Goal: Communication & Community: Answer question/provide support

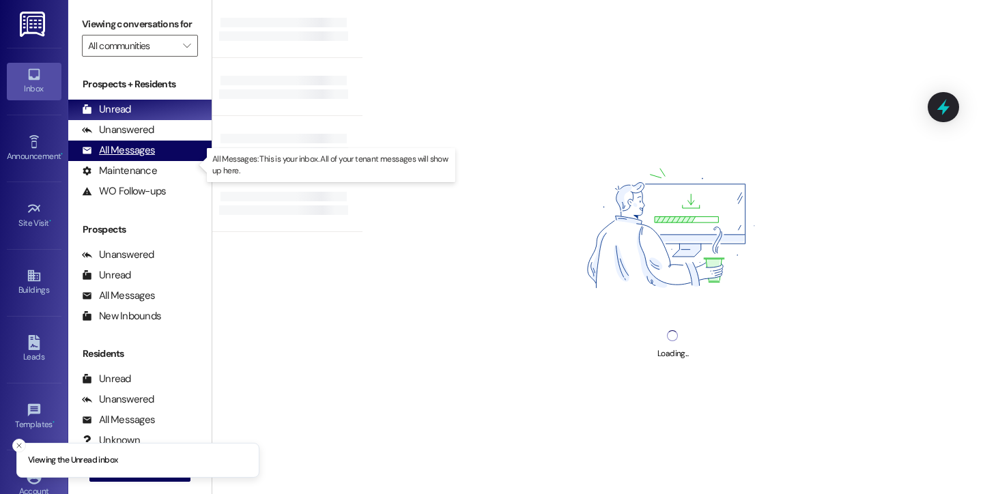
click at [143, 158] on div "All Messages" at bounding box center [118, 150] width 73 height 14
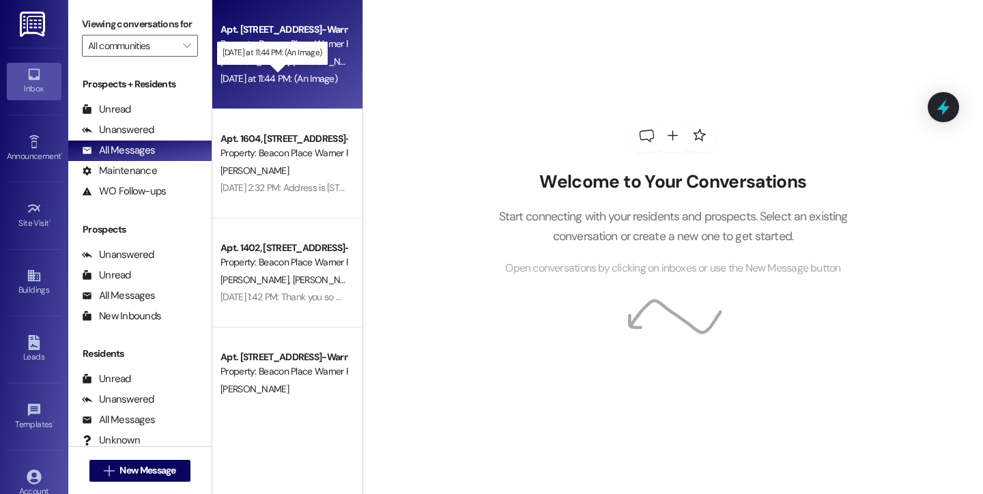
click at [269, 82] on div "[DATE] at 11:44 PM: (An Image) [DATE] at 11:44 PM: (An Image)" at bounding box center [278, 78] width 117 height 12
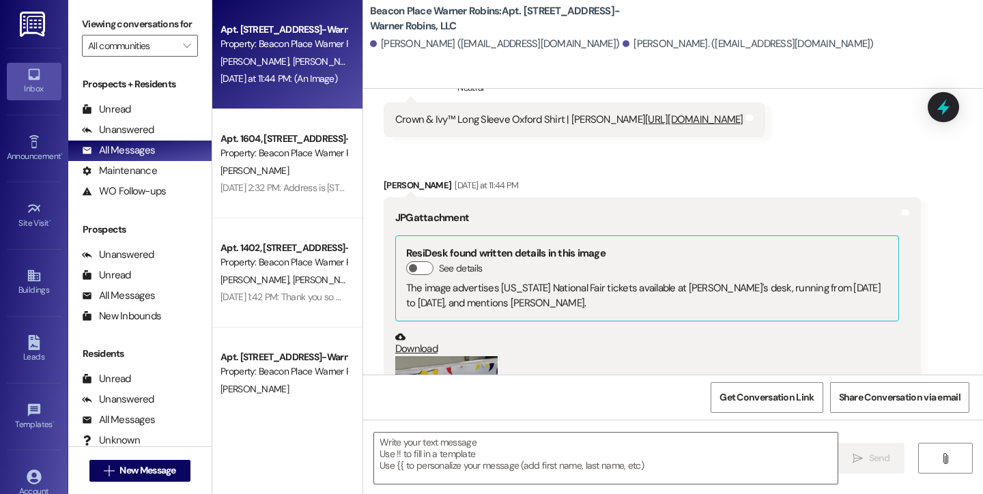
scroll to position [11069, 0]
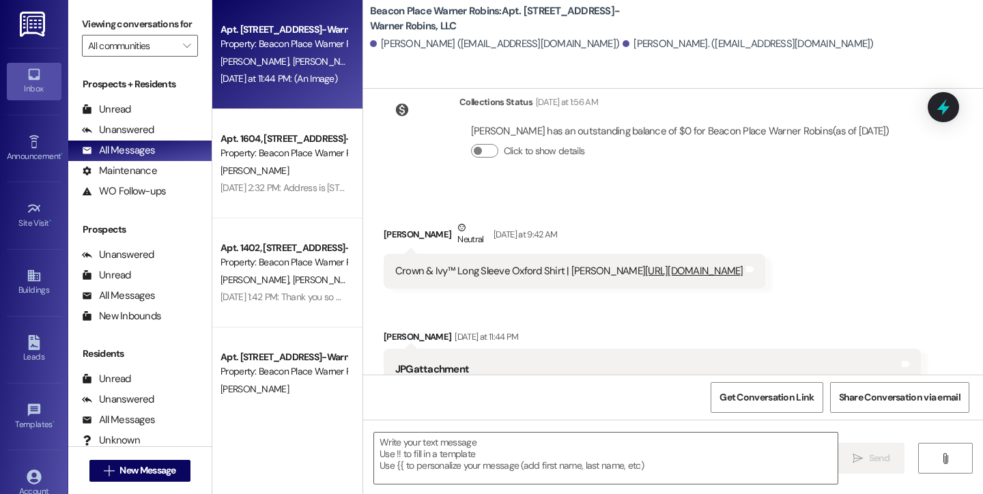
click at [645, 264] on link "[URL][DOMAIN_NAME]" at bounding box center [694, 271] width 98 height 14
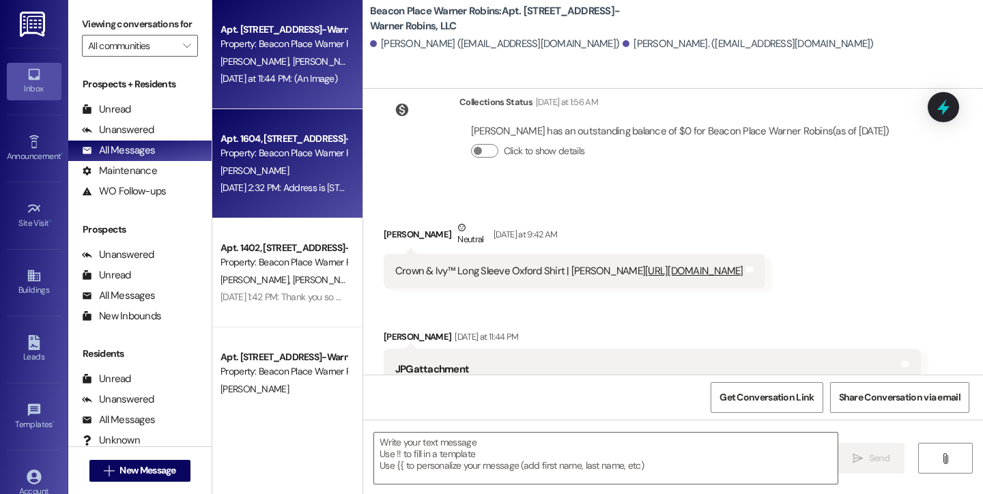
click at [298, 175] on div "[PERSON_NAME]" at bounding box center [283, 170] width 129 height 17
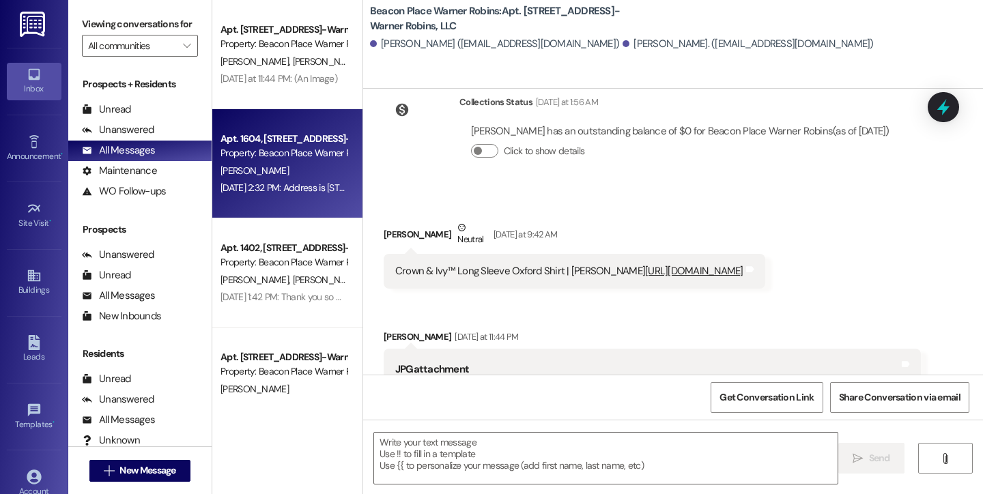
scroll to position [797, 0]
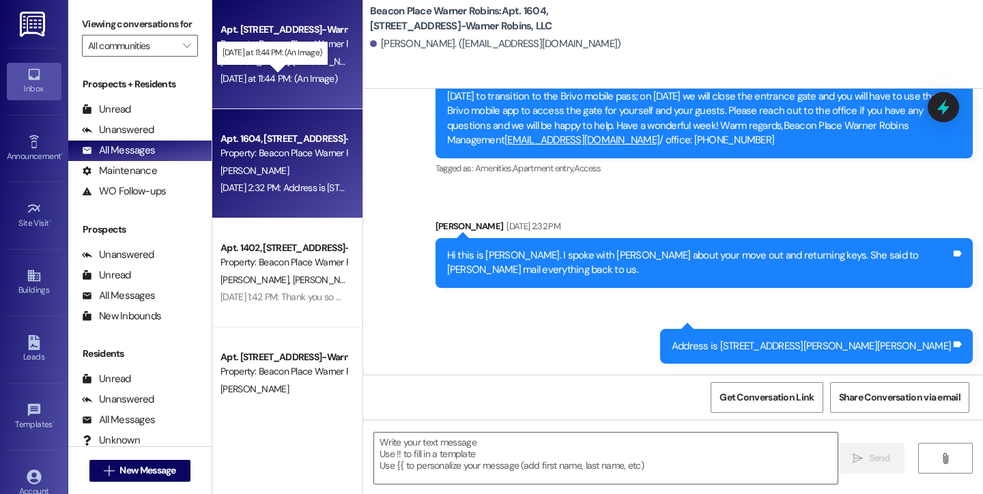
click at [313, 78] on div "Yesterday at 11:44 PM: (An Image) Yesterday at 11:44 PM: (An Image)" at bounding box center [278, 78] width 117 height 12
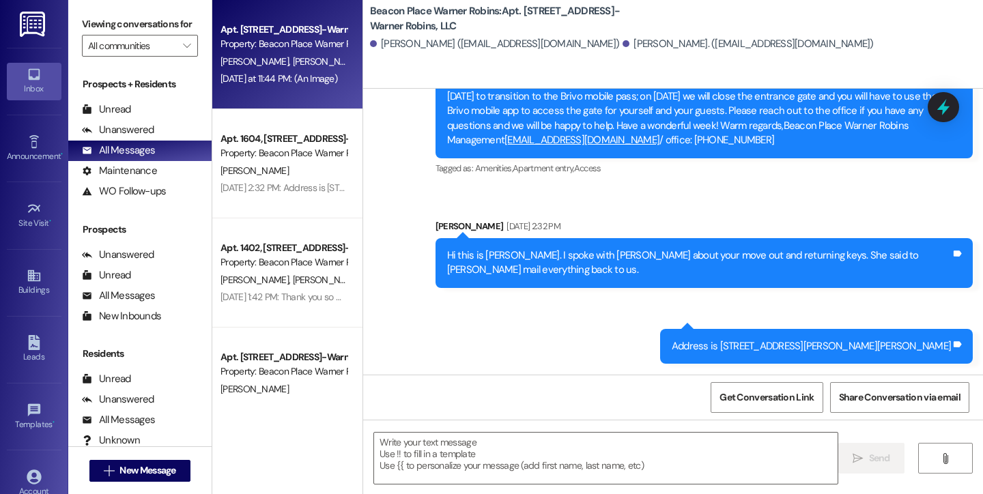
scroll to position [11454, 0]
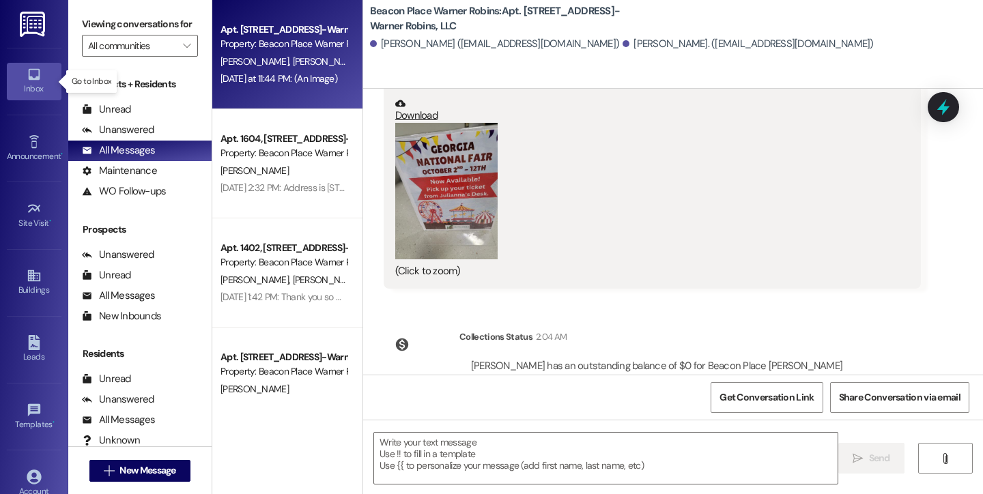
click at [37, 86] on div "Inbox" at bounding box center [34, 89] width 68 height 14
click at [120, 117] on div "Unread" at bounding box center [106, 109] width 49 height 14
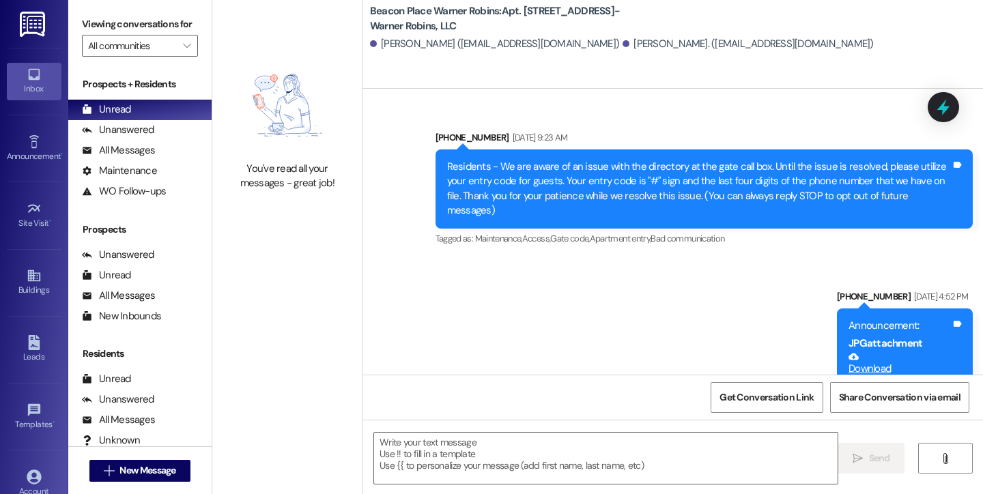
scroll to position [11329, 0]
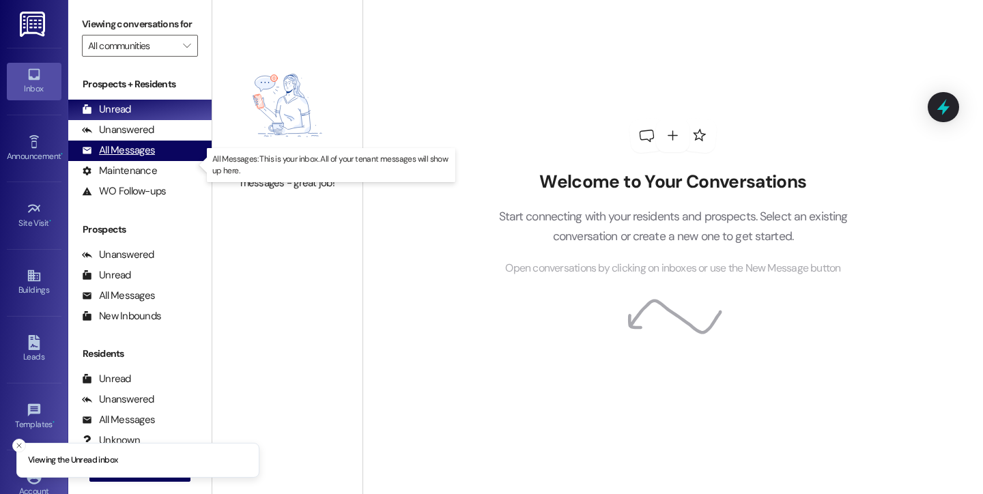
click at [113, 158] on div "All Messages" at bounding box center [118, 150] width 73 height 14
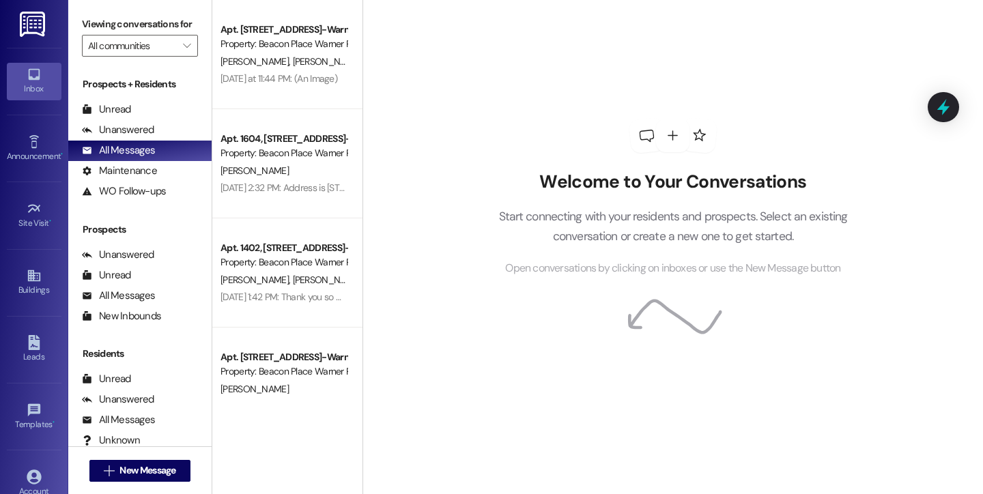
drag, startPoint x: 29, startPoint y: 75, endPoint x: 0, endPoint y: 8, distance: 73.7
click at [119, 473] on span "New Message" at bounding box center [147, 470] width 56 height 14
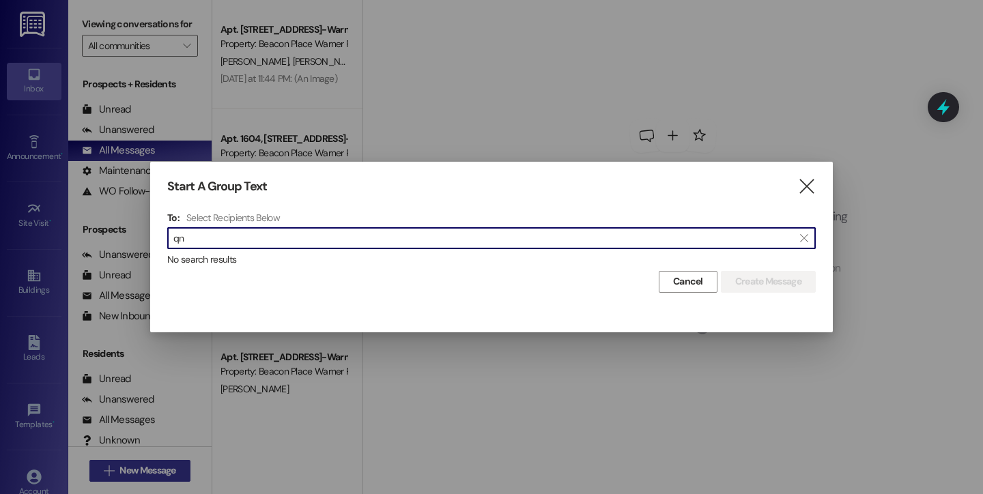
type input "q"
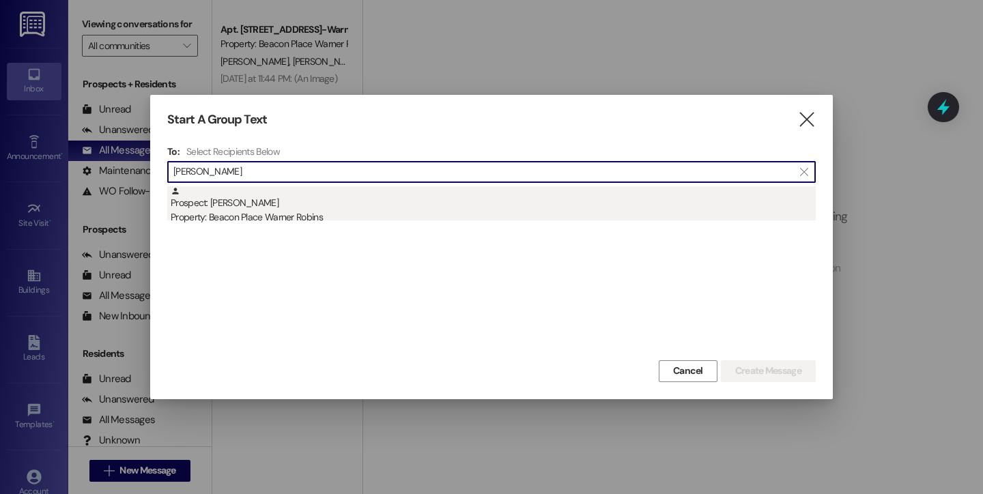
type input "[PERSON_NAME]"
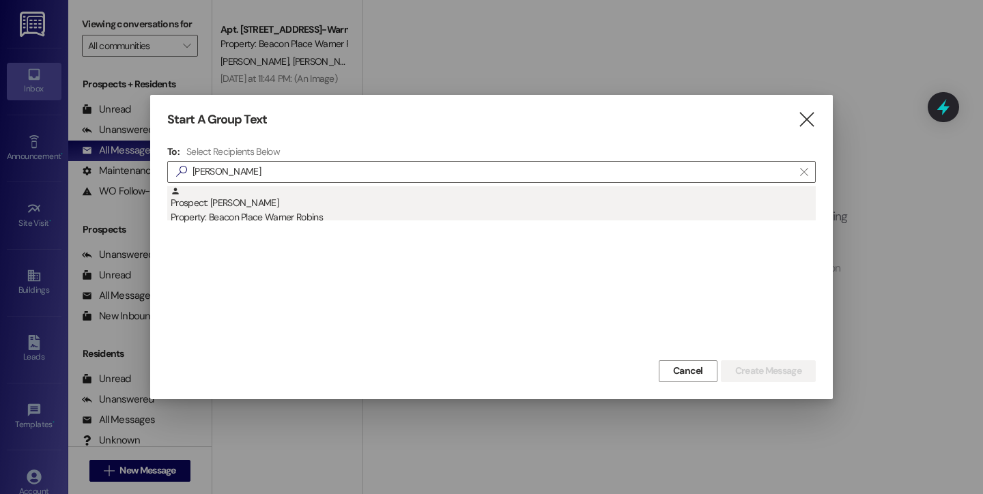
click at [238, 212] on div "Property: Beacon Place Warner Robins" at bounding box center [493, 217] width 645 height 14
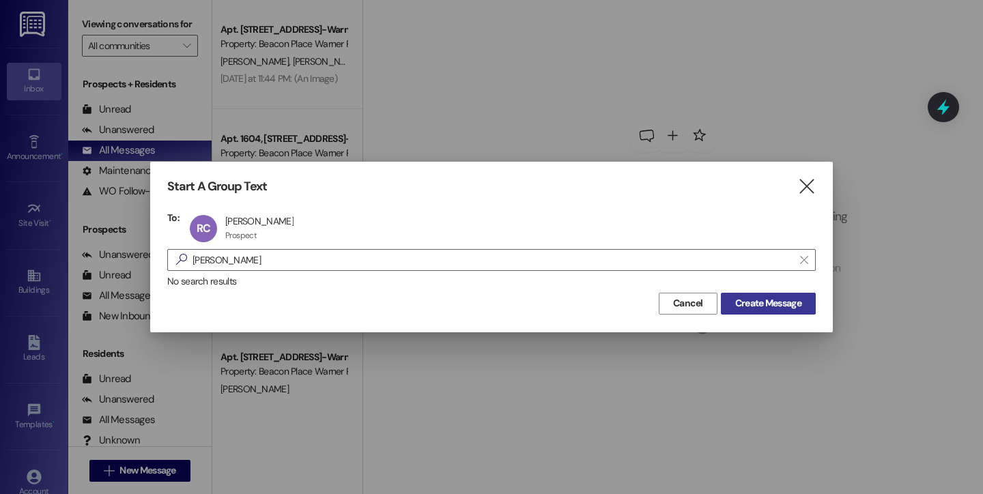
click at [765, 306] on span "Create Message" at bounding box center [768, 303] width 66 height 14
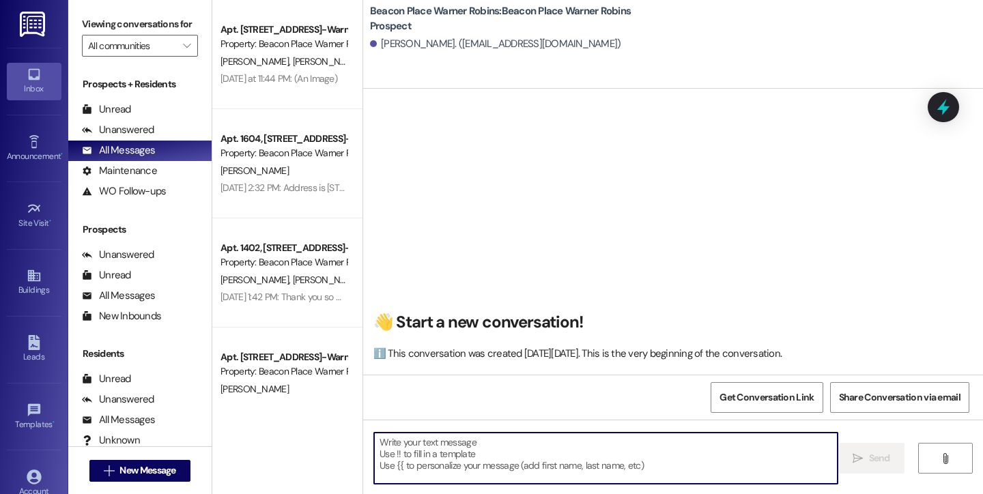
click at [663, 460] on textarea at bounding box center [605, 458] width 463 height 51
paste textarea "This is [PERSON_NAME] from Beacon Place Warner Robins. I hope you had a great h…"
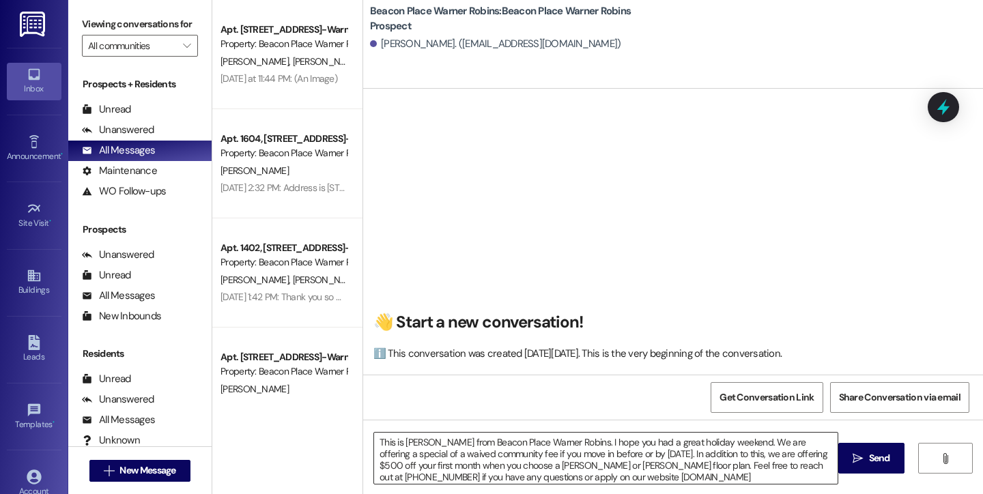
drag, startPoint x: 562, startPoint y: 442, endPoint x: 527, endPoint y: 450, distance: 36.4
click at [527, 450] on textarea "This is [PERSON_NAME] from Beacon Place Warner Robins. I hope you had a great h…" at bounding box center [605, 458] width 463 height 51
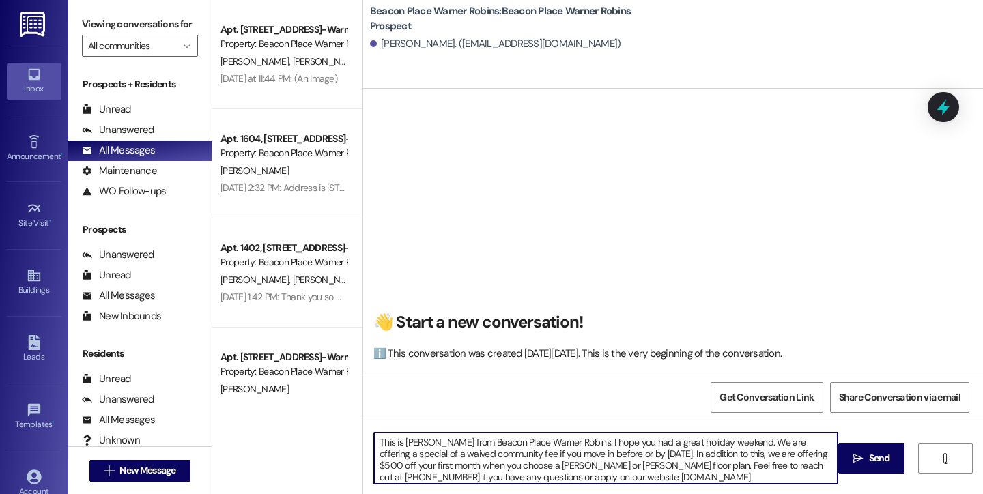
click at [616, 451] on textarea "This is [PERSON_NAME] from Beacon Place Warner Robins. I hope you had a great h…" at bounding box center [605, 458] width 463 height 51
click at [562, 442] on textarea "This is [PERSON_NAME] from Beacon Place Warner Robins. I hope you had a great h…" at bounding box center [605, 458] width 463 height 51
click at [495, 453] on textarea "This is [PERSON_NAME] from Beacon Place Warner Robins. It was lovely to speak w…" at bounding box center [605, 458] width 463 height 51
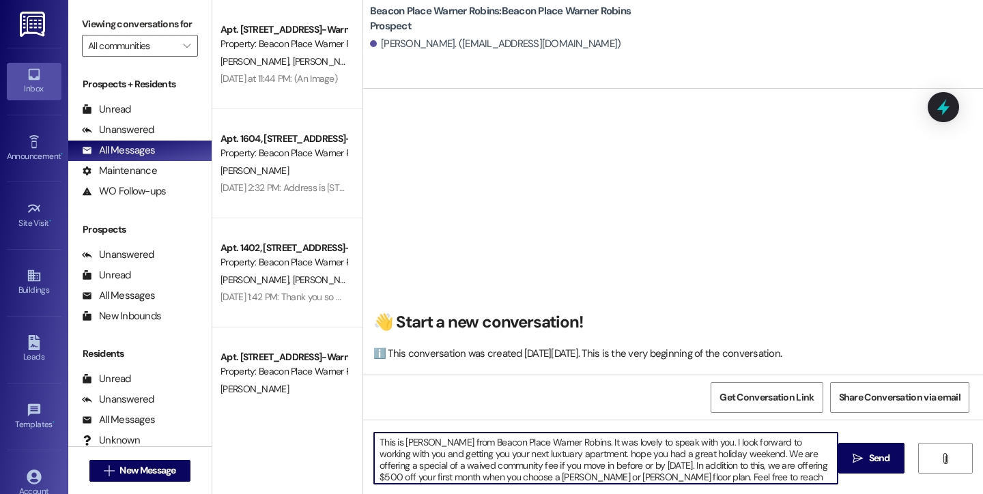
click at [495, 453] on textarea "This is [PERSON_NAME] from Beacon Place Warner Robins. It was lovely to speak w…" at bounding box center [605, 458] width 463 height 51
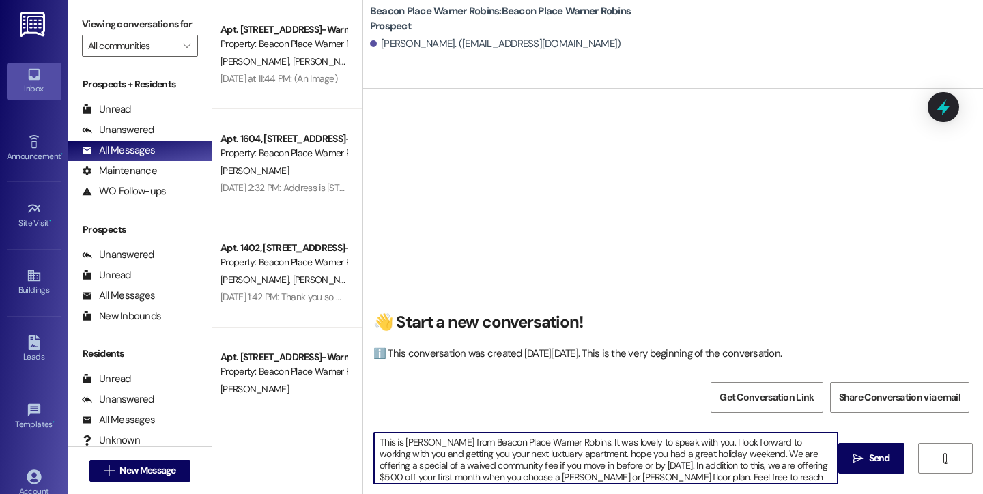
click at [495, 453] on textarea "This is [PERSON_NAME] from Beacon Place Warner Robins. It was lovely to speak w…" at bounding box center [605, 458] width 463 height 51
drag, startPoint x: 547, startPoint y: 454, endPoint x: 542, endPoint y: 463, distance: 10.4
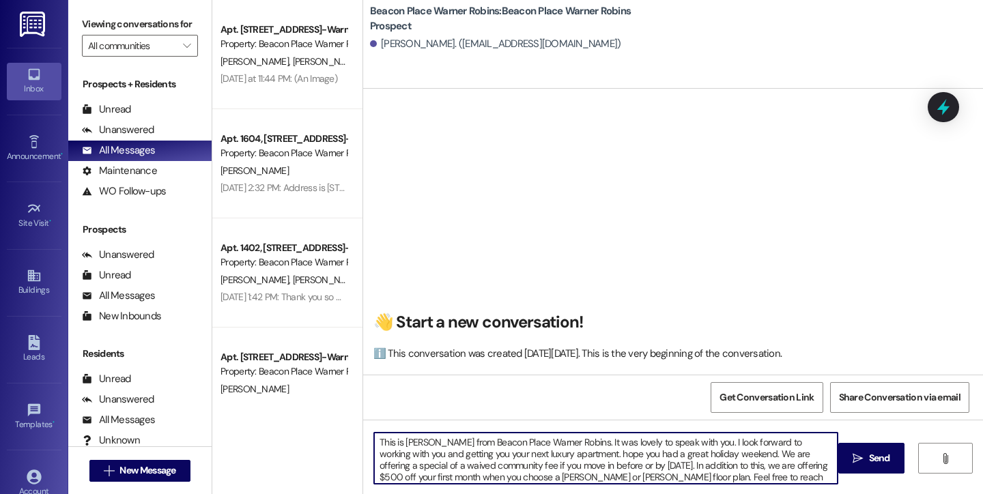
click at [542, 463] on textarea "This is [PERSON_NAME] from Beacon Place Warner Robins. It was lovely to speak w…" at bounding box center [605, 458] width 463 height 51
type textarea "This is [PERSON_NAME] from Beacon Place Warner Robins. It was lovely to speak w…"
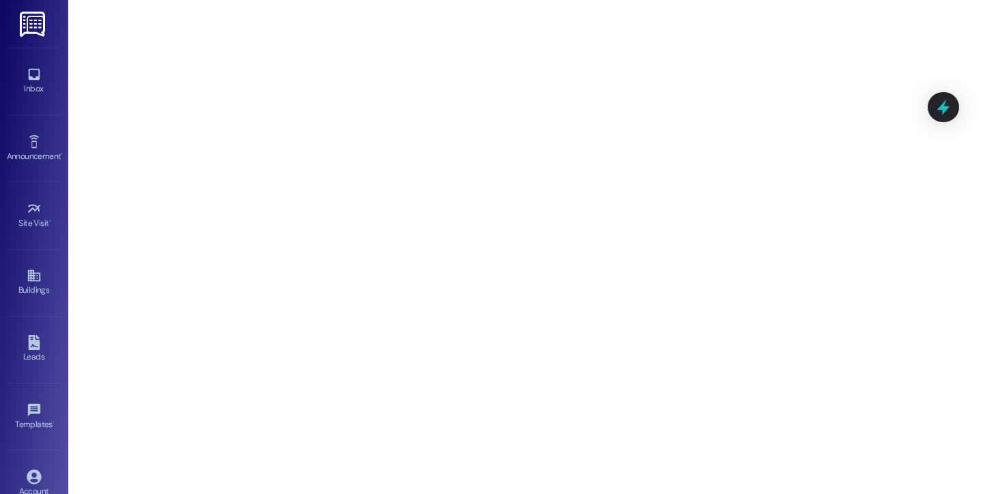
click at [542, 463] on div at bounding box center [525, 247] width 915 height 494
click at [246, 204] on div at bounding box center [525, 247] width 915 height 494
click at [31, 76] on icon at bounding box center [34, 74] width 15 height 15
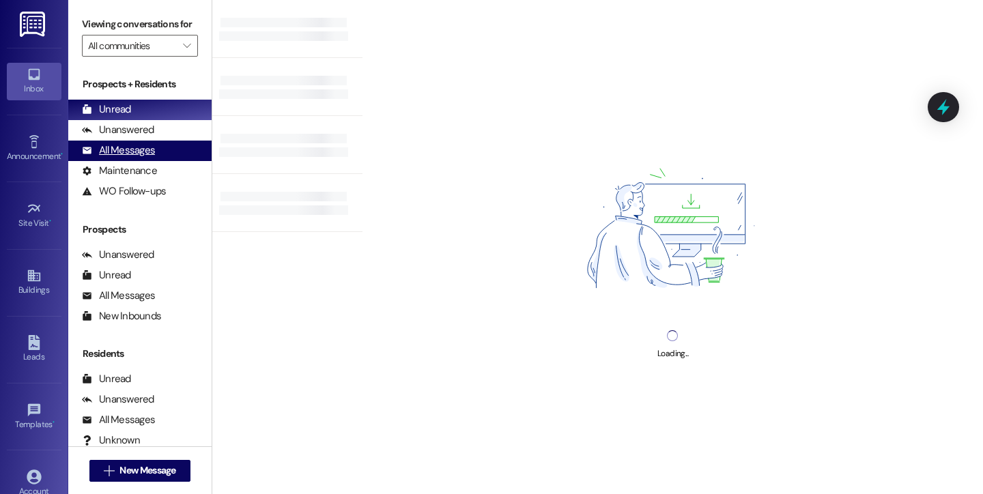
click at [143, 158] on div "All Messages" at bounding box center [118, 150] width 73 height 14
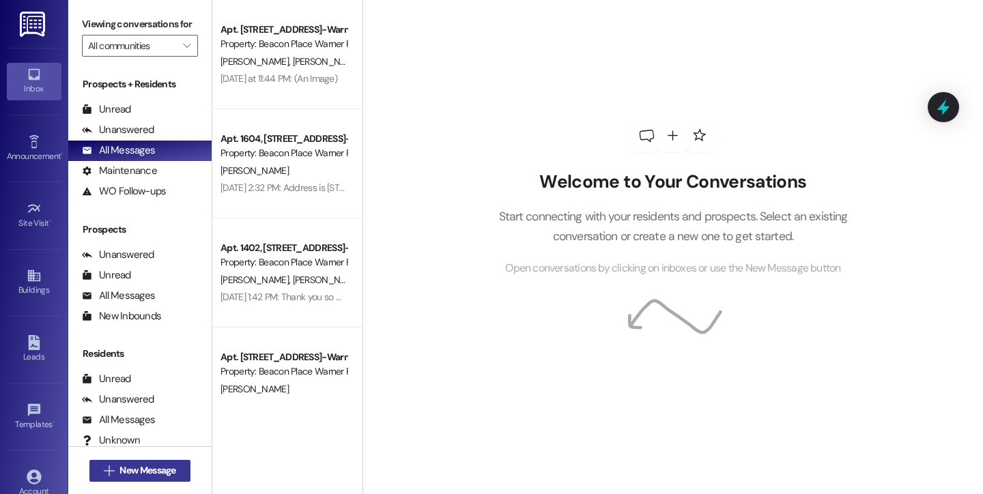
click at [142, 479] on button " New Message" at bounding box center [139, 471] width 101 height 22
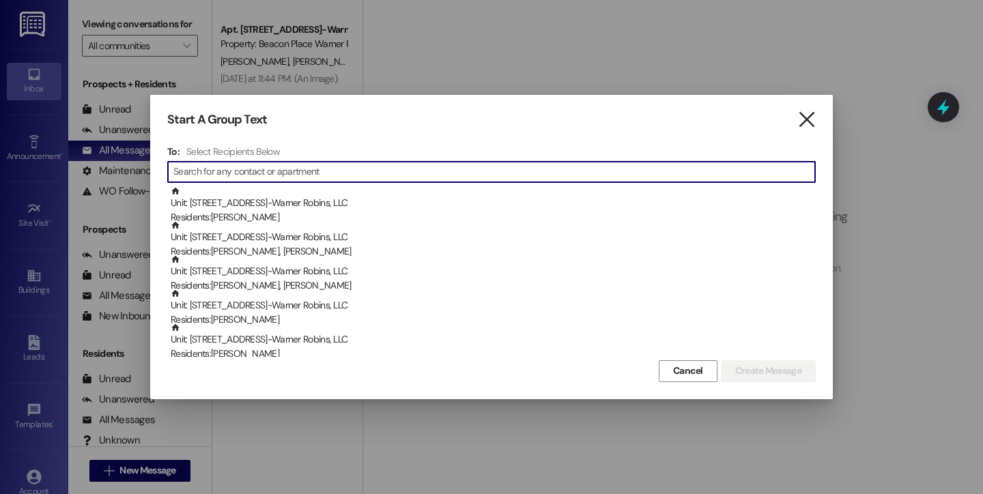
click at [801, 120] on icon "" at bounding box center [806, 120] width 18 height 14
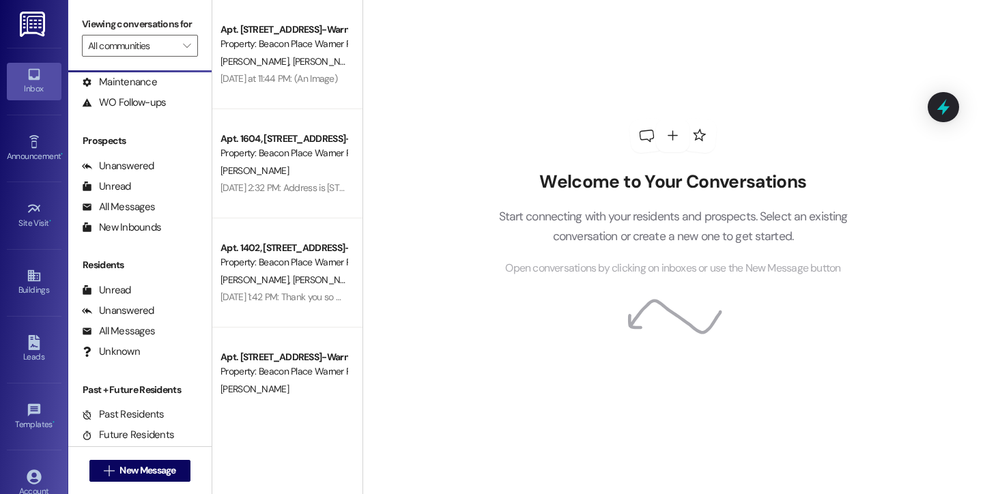
scroll to position [90, 0]
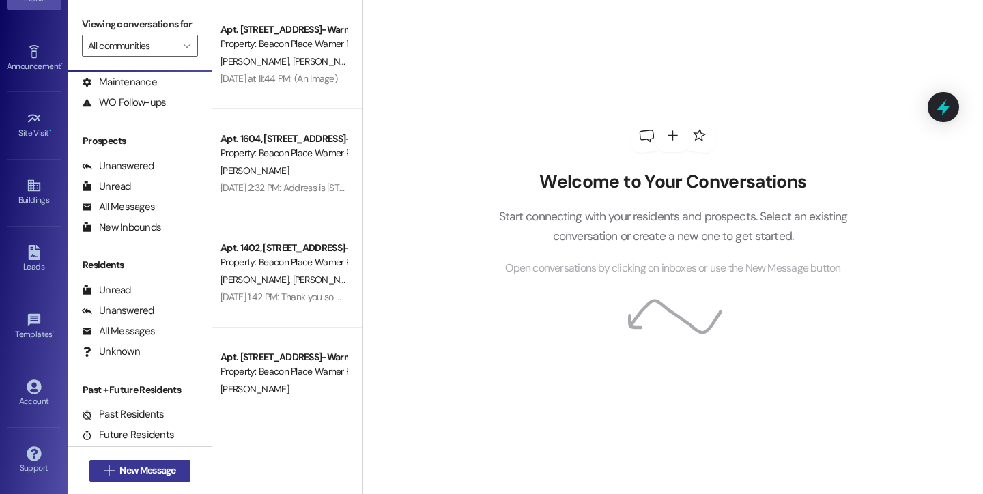
click at [138, 468] on span "New Message" at bounding box center [147, 470] width 56 height 14
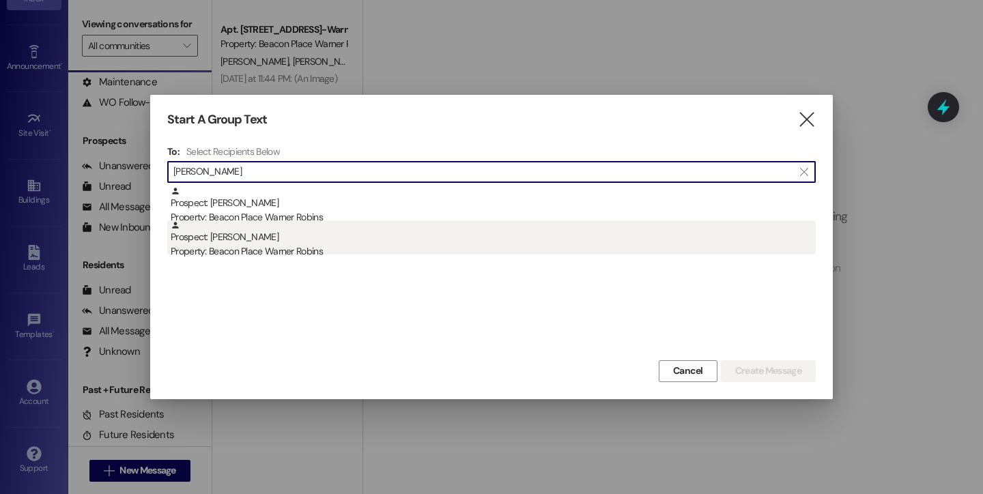
type input "[PERSON_NAME]"
click at [278, 242] on div "Prospect: [PERSON_NAME] Property: [GEOGRAPHIC_DATA] Warner Robins" at bounding box center [493, 239] width 645 height 39
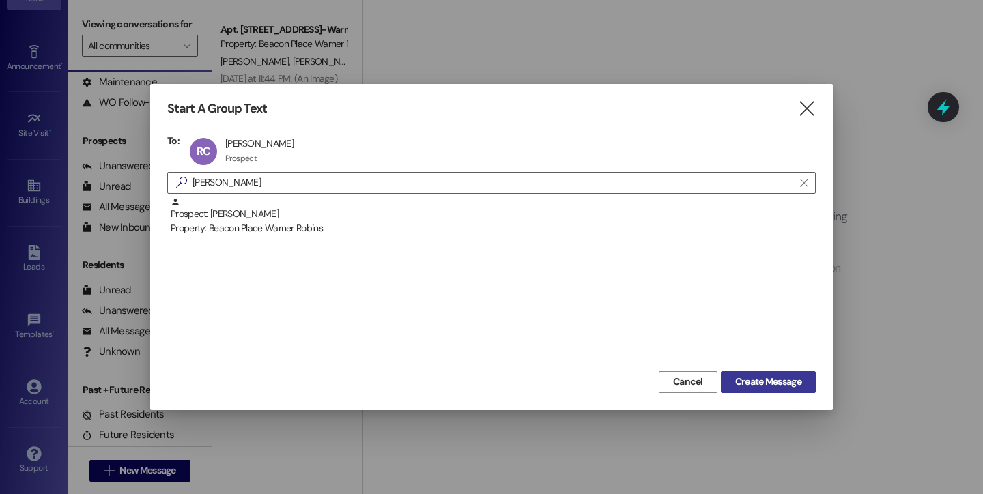
click at [755, 384] on span "Create Message" at bounding box center [768, 382] width 66 height 14
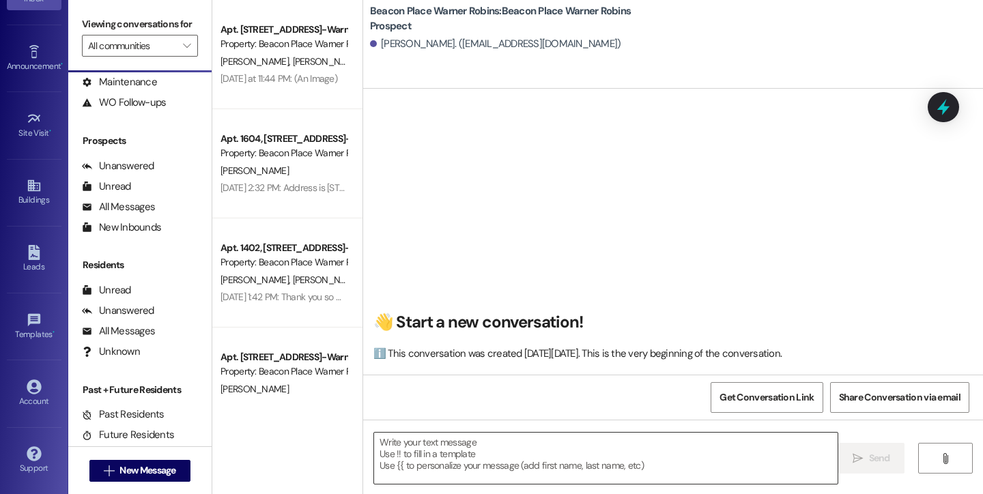
click at [460, 465] on textarea at bounding box center [605, 458] width 463 height 51
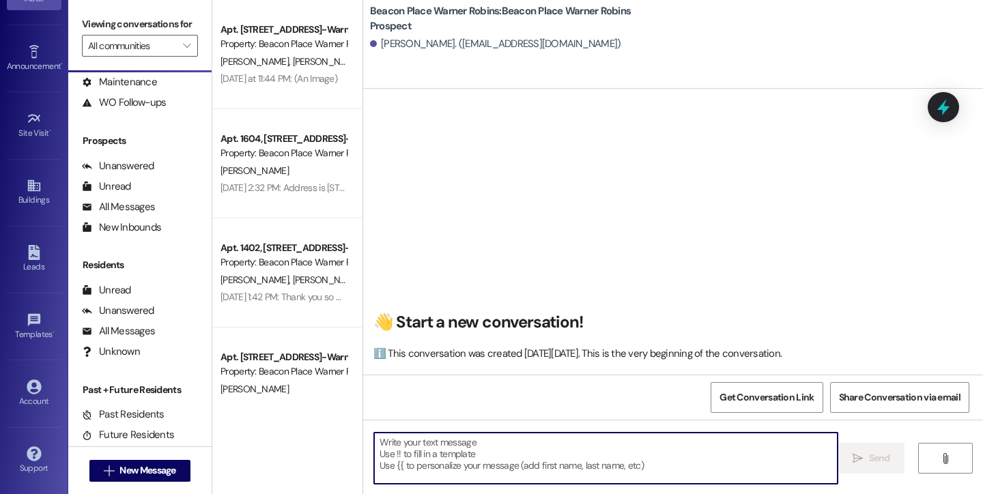
paste textarea "This is [PERSON_NAME] from Beacon Place Warner Robins. I hope you had a great h…"
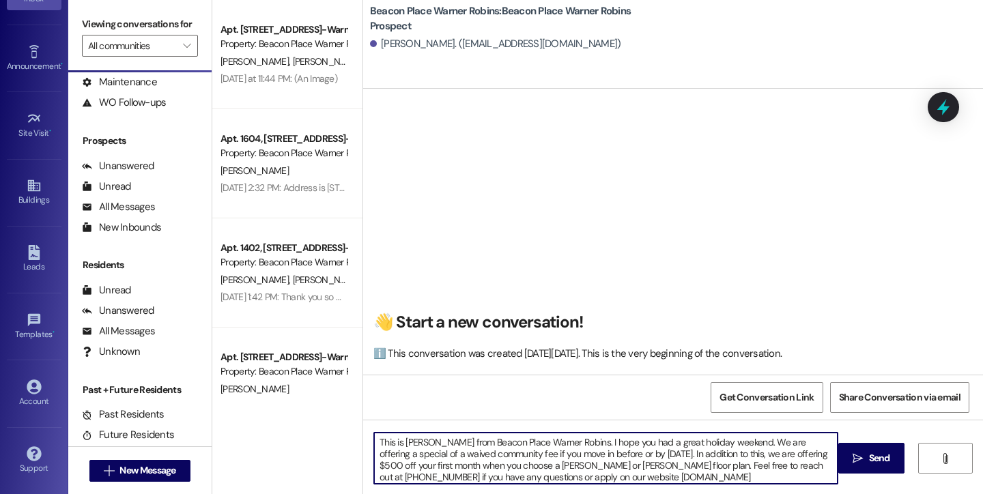
click at [569, 442] on textarea "This is [PERSON_NAME] from Beacon Place Warner Robins. I hope you had a great h…" at bounding box center [605, 458] width 463 height 51
click at [634, 456] on textarea "This is [PERSON_NAME] from Beacon Place Warner Robins. It was lovely to speak w…" at bounding box center [605, 458] width 463 height 51
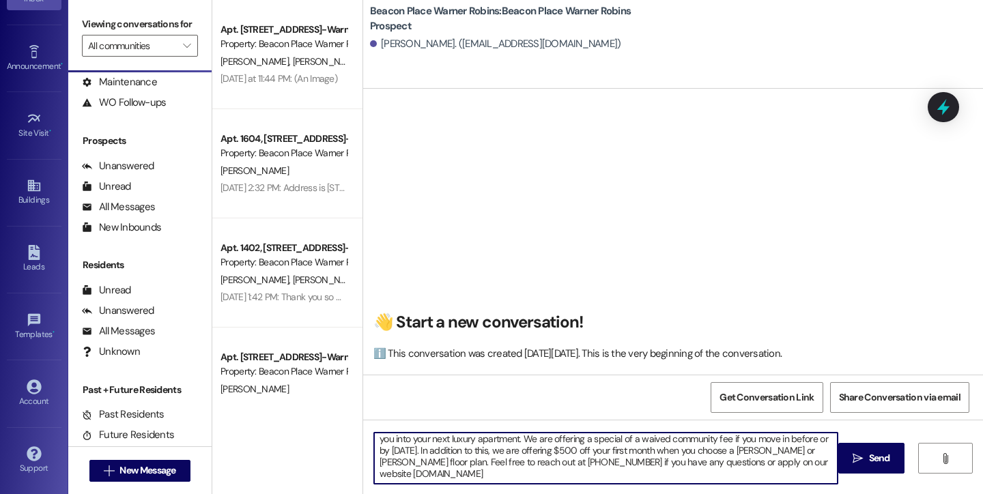
click at [747, 439] on textarea "This is [PERSON_NAME] from Beacon Place Warner Robins. It was lovely to speak w…" at bounding box center [605, 458] width 463 height 51
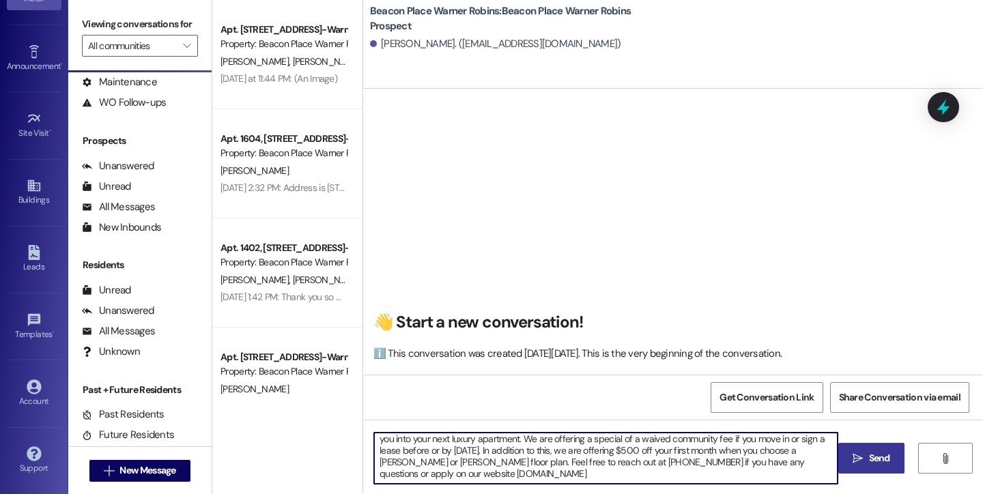
type textarea "This is [PERSON_NAME] from Beacon Place Warner Robins. It was lovely to speak w…"
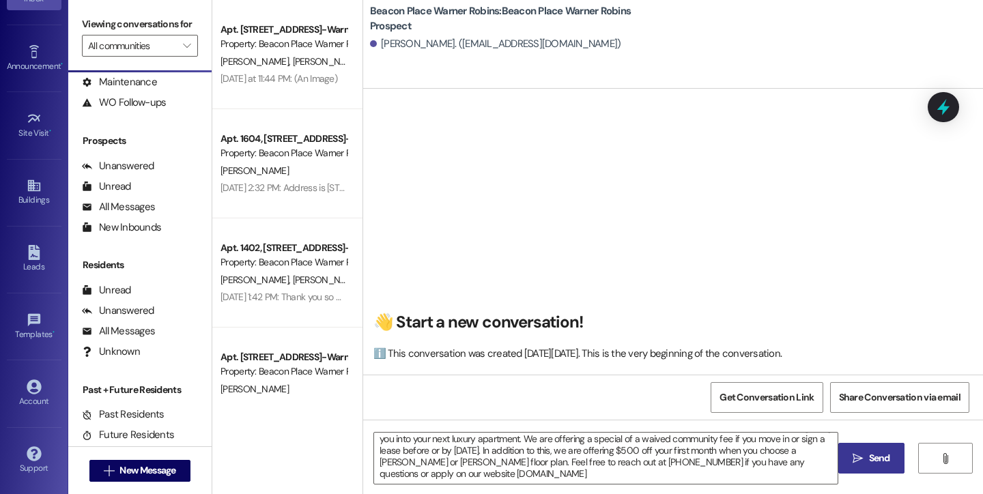
click at [855, 459] on icon "" at bounding box center [858, 458] width 10 height 11
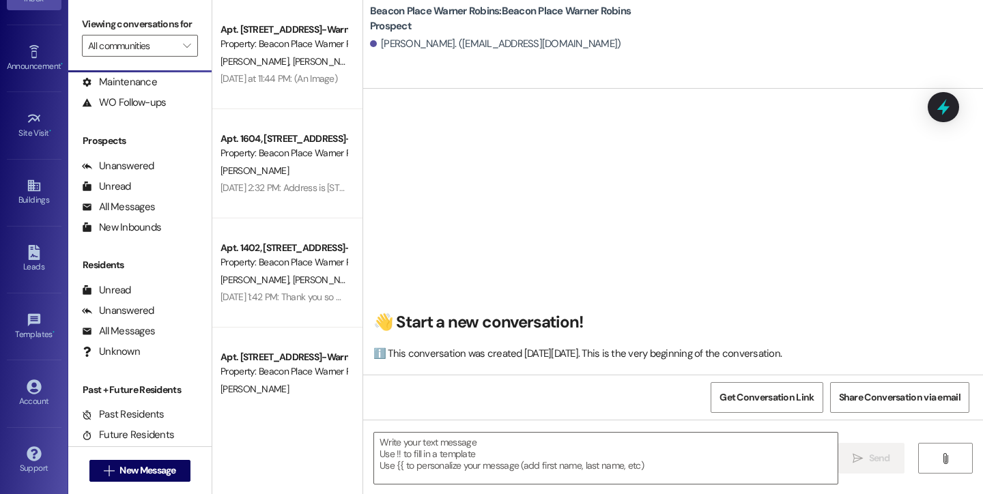
scroll to position [0, 0]
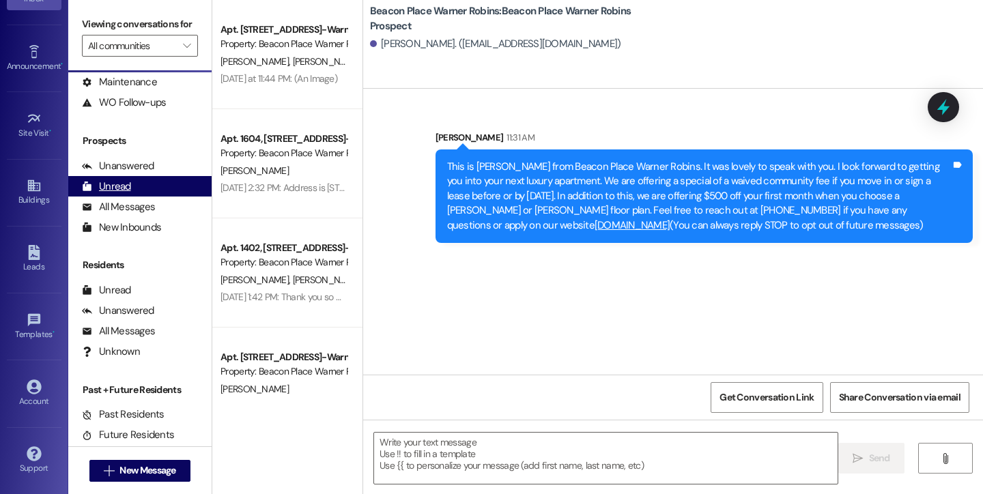
click at [118, 194] on div "Unread" at bounding box center [106, 187] width 49 height 14
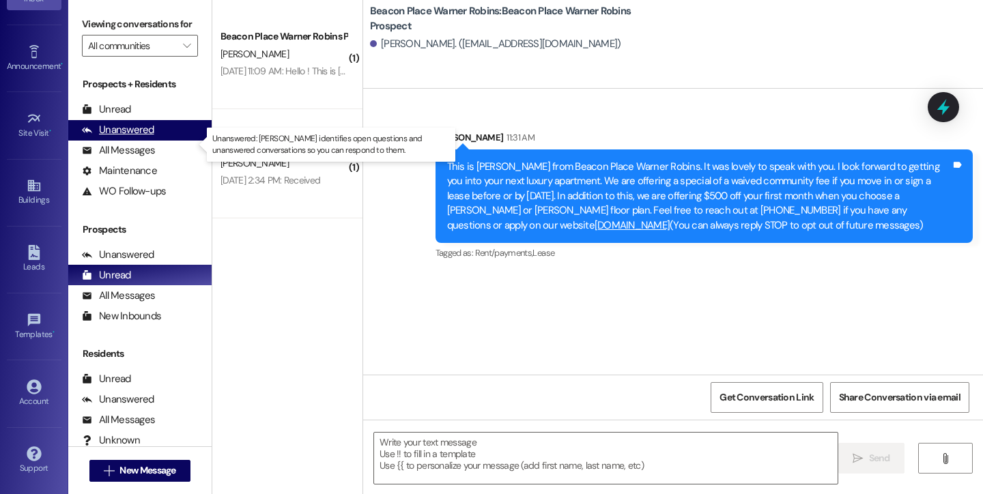
click at [141, 137] on div "Unanswered" at bounding box center [118, 130] width 72 height 14
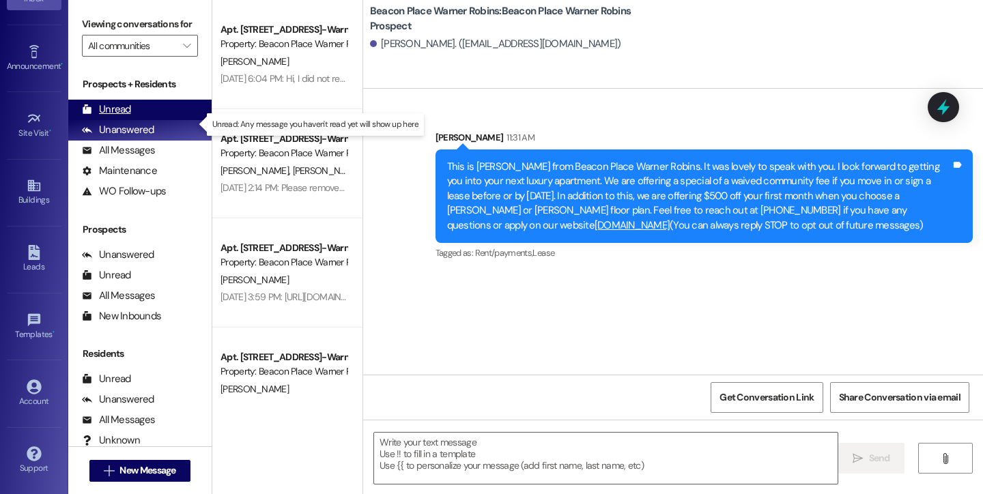
click at [137, 120] on div "Unread (0)" at bounding box center [139, 110] width 143 height 20
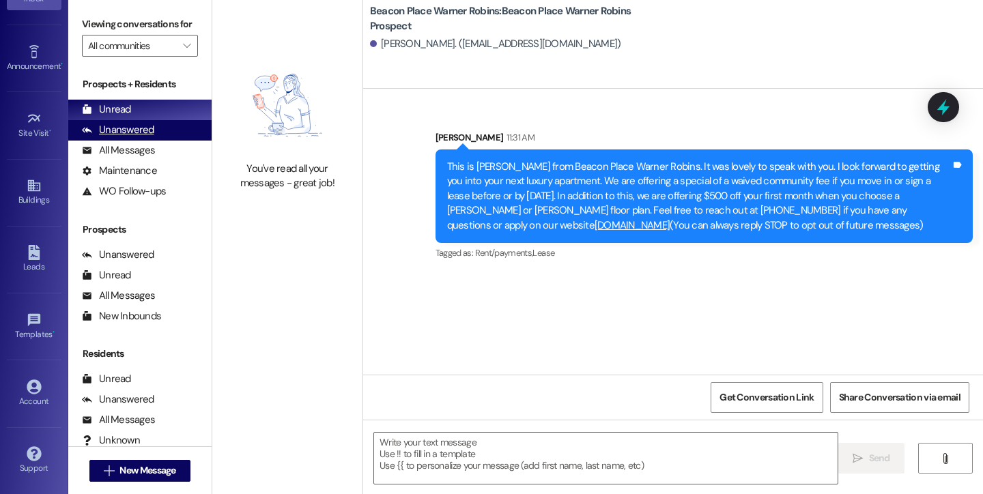
click at [138, 137] on div "Unanswered" at bounding box center [118, 130] width 72 height 14
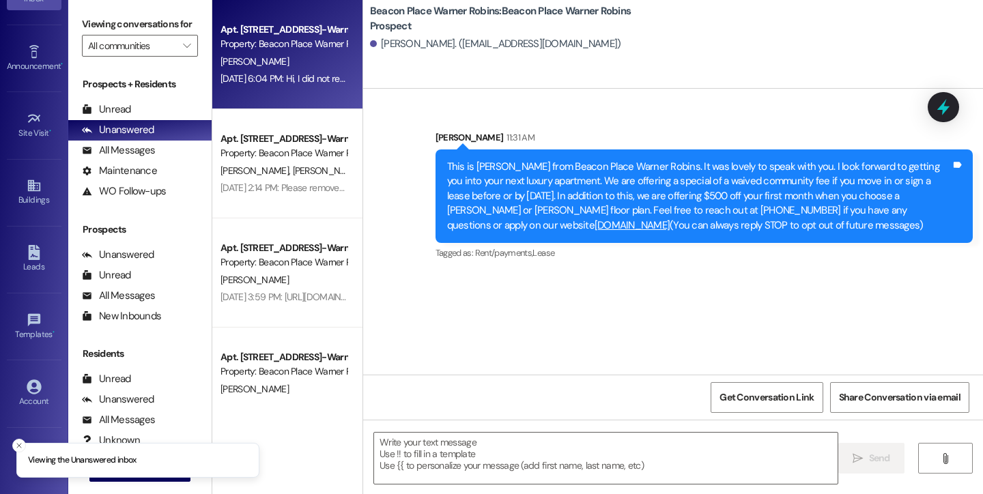
click at [283, 87] on div "[DATE] 6:04 PM: Hi, I did not receive any email from IMS communities/Brivo. Ple…" at bounding box center [283, 78] width 129 height 17
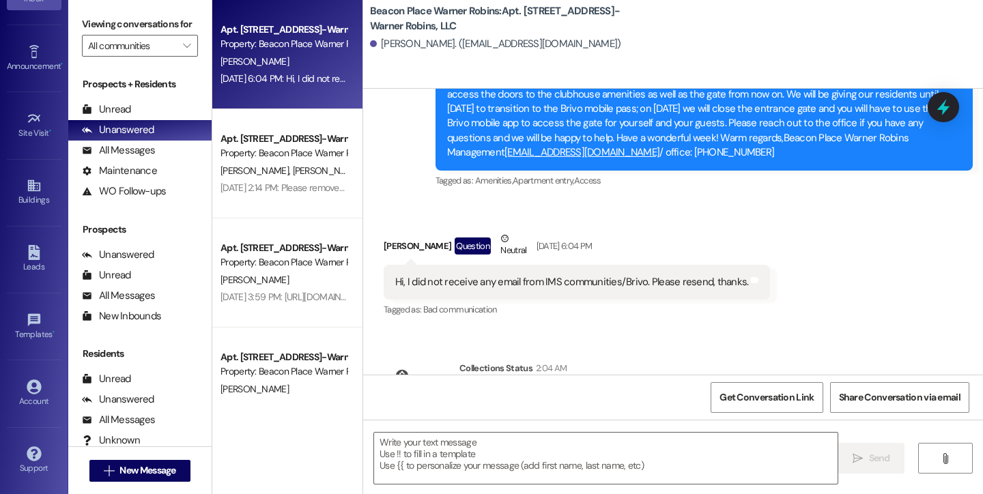
scroll to position [30010, 0]
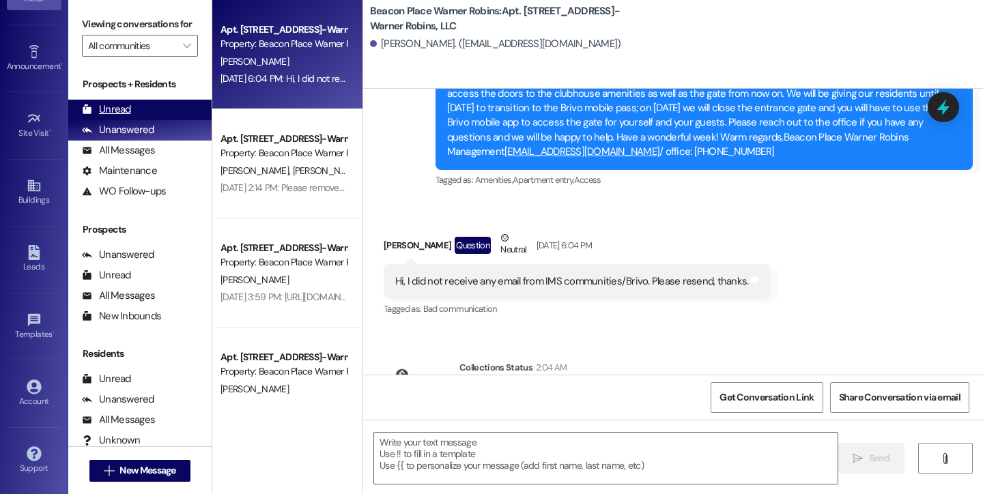
click at [123, 117] on div "Unread" at bounding box center [106, 109] width 49 height 14
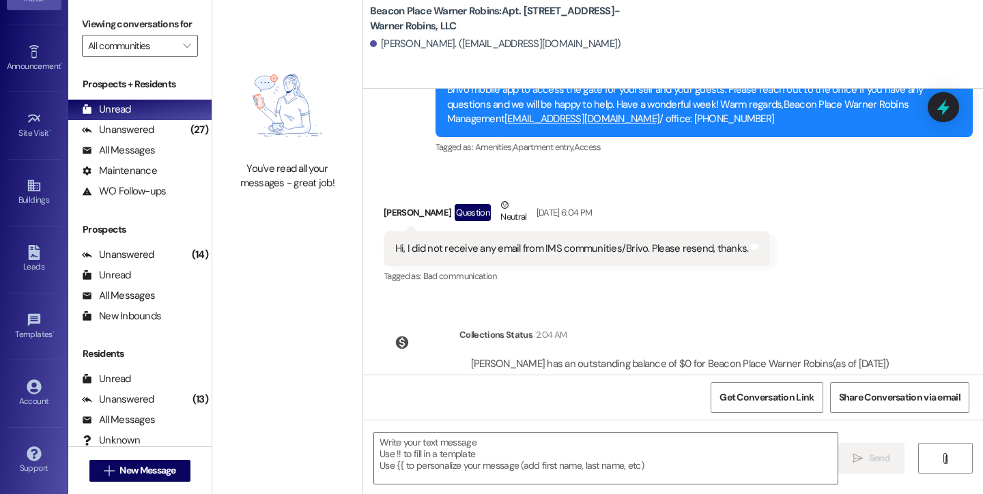
scroll to position [30044, 0]
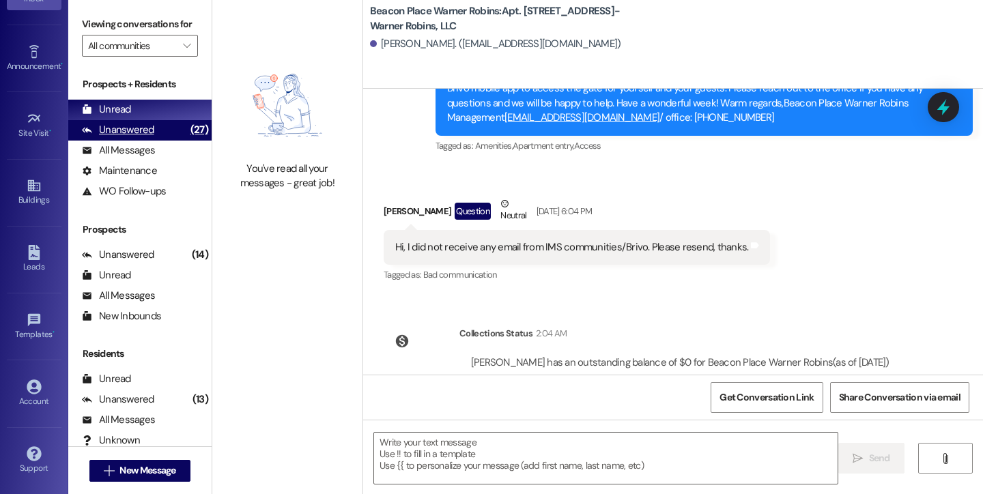
click at [132, 137] on div "Unanswered" at bounding box center [118, 130] width 72 height 14
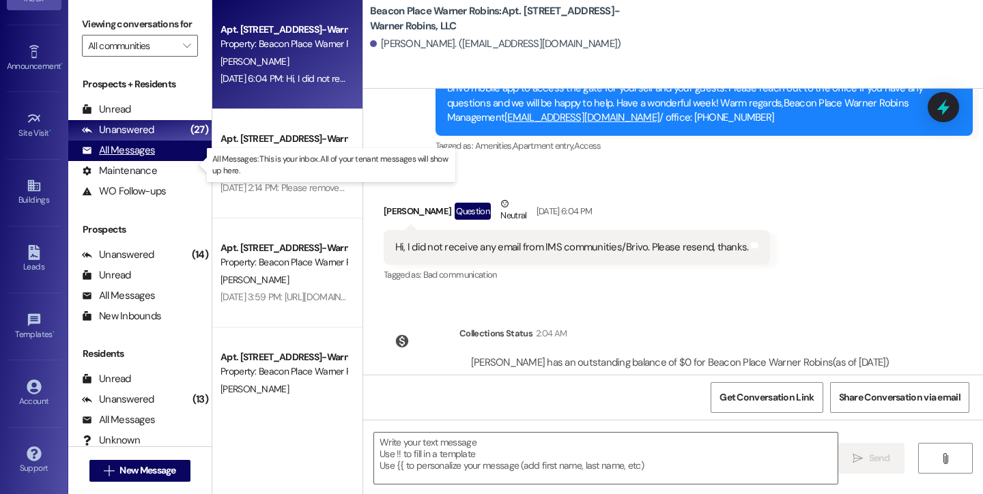
click at [152, 158] on div "All Messages" at bounding box center [118, 150] width 73 height 14
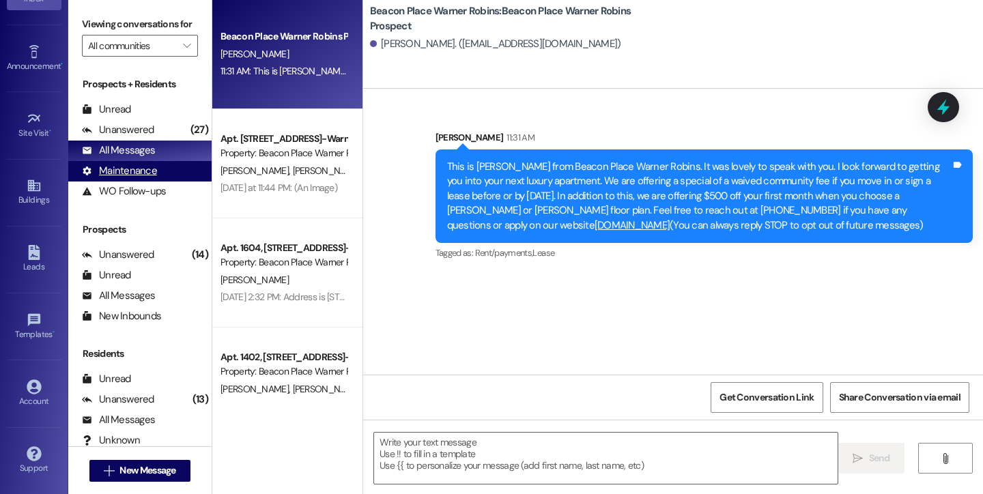
click at [117, 178] on div "Maintenance" at bounding box center [119, 171] width 75 height 14
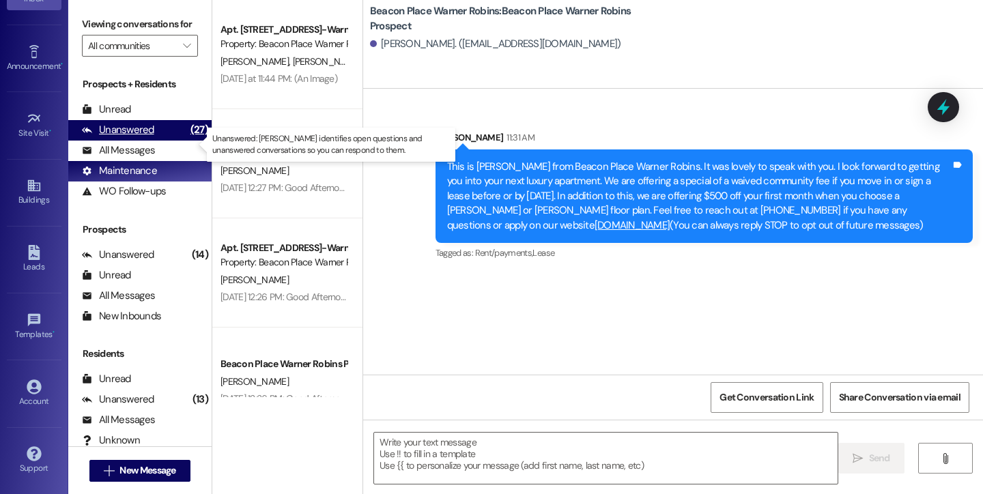
click at [109, 137] on div "Unanswered" at bounding box center [118, 130] width 72 height 14
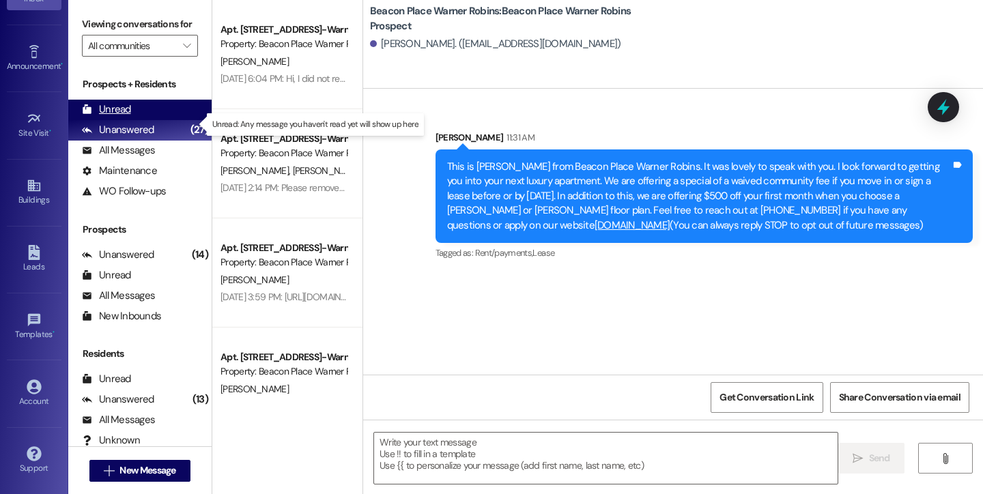
click at [124, 117] on div "Unread" at bounding box center [106, 109] width 49 height 14
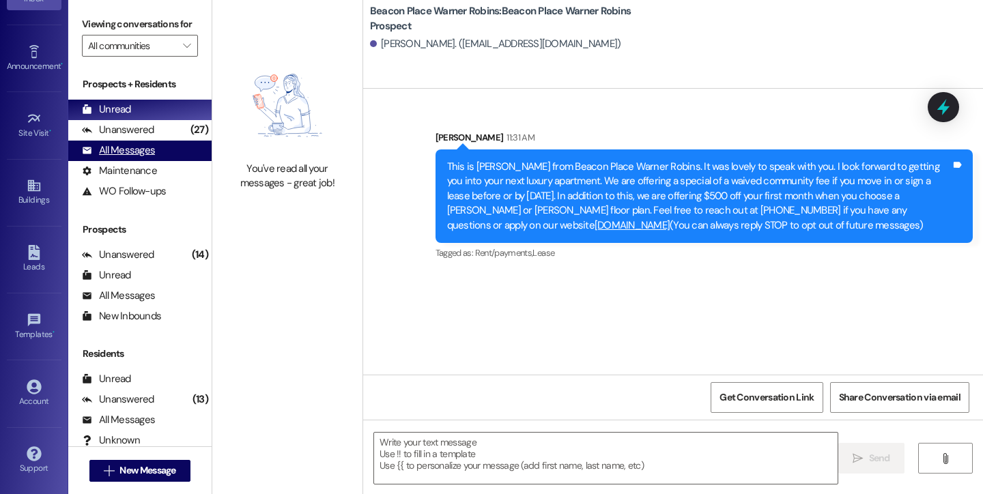
click at [140, 161] on div "All Messages (undefined)" at bounding box center [139, 151] width 143 height 20
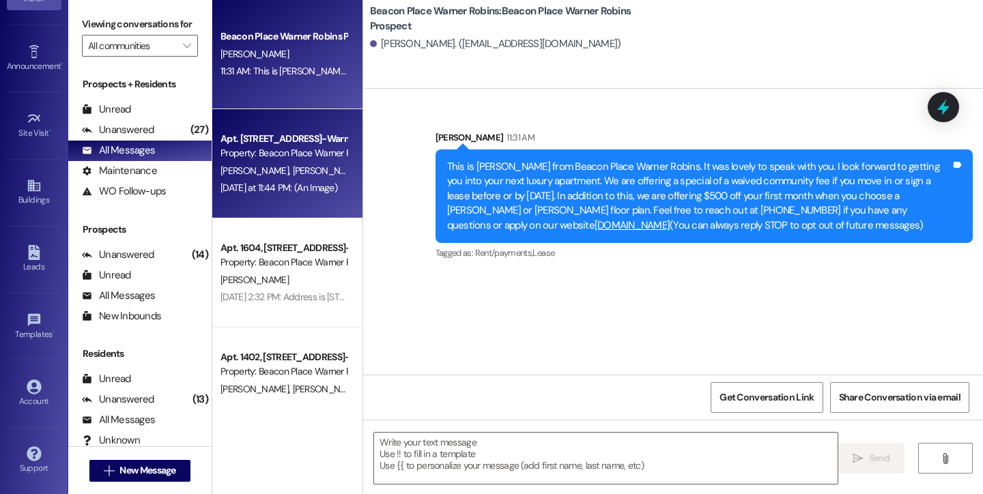
click at [291, 142] on div "Apt. [STREET_ADDRESS]-Warner Robins, LLC" at bounding box center [283, 139] width 126 height 14
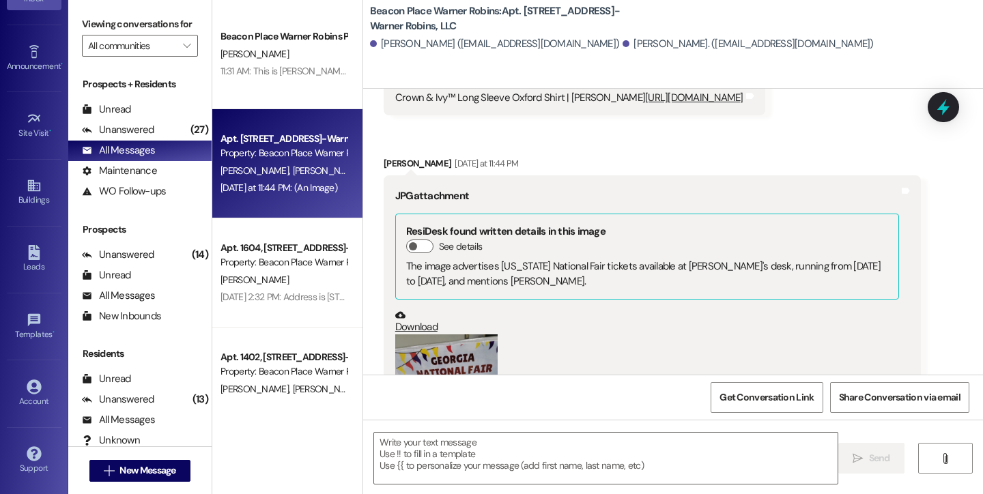
scroll to position [11454, 0]
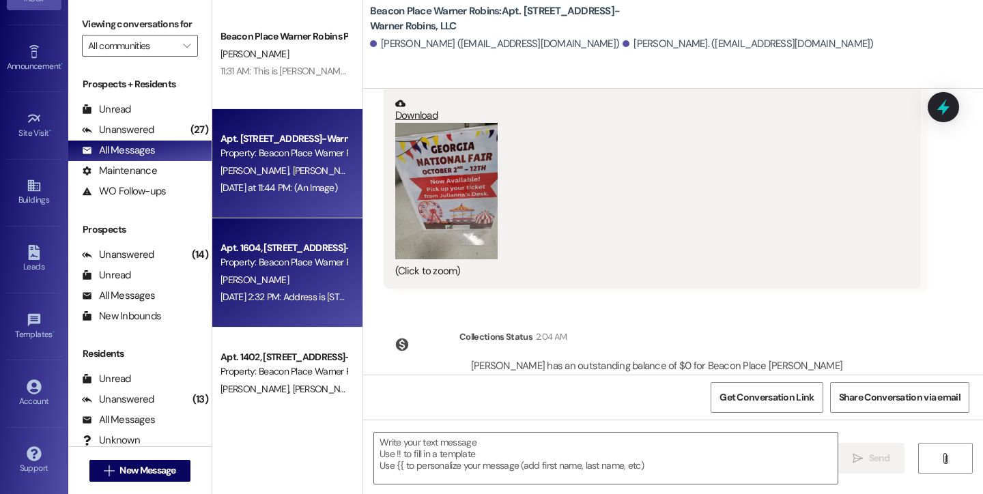
click at [283, 234] on div "Apt. 1604, [STREET_ADDRESS]-Warner Robins, LLC Property: [GEOGRAPHIC_DATA] Warn…" at bounding box center [287, 272] width 150 height 109
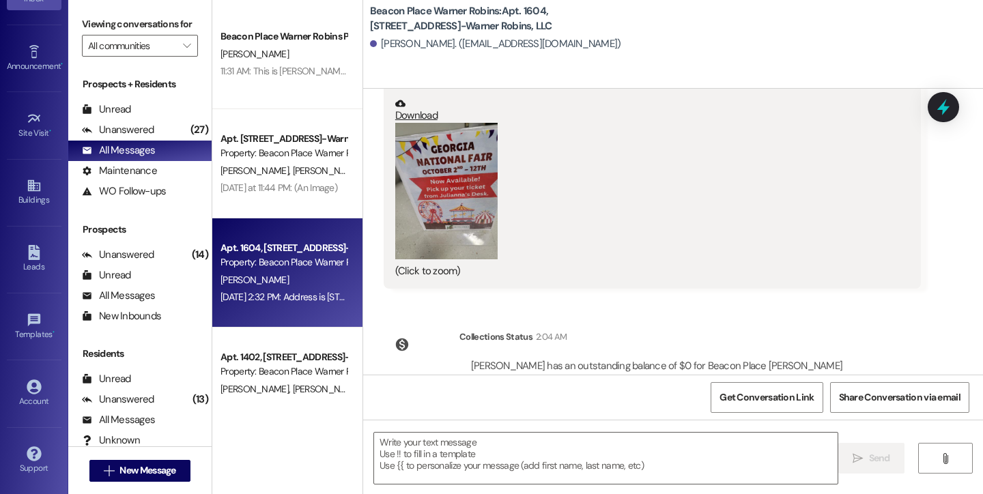
scroll to position [797, 0]
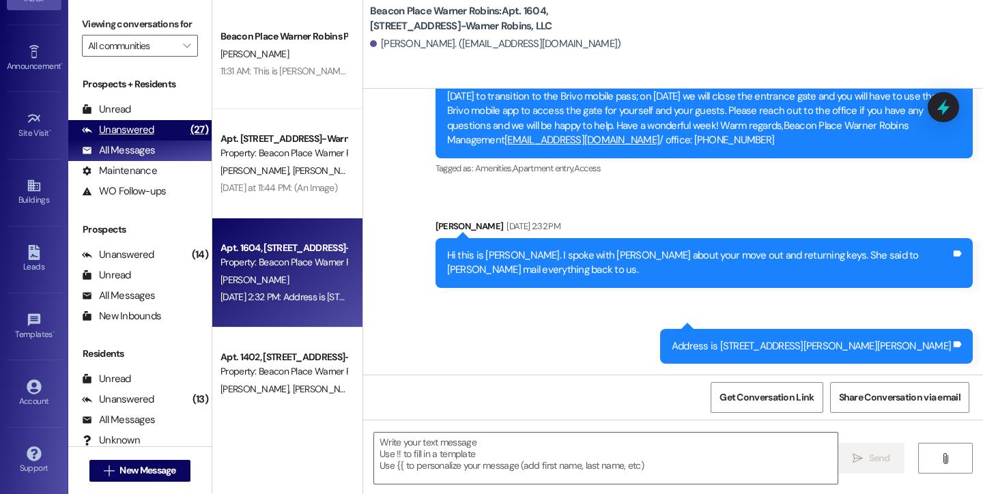
click at [122, 137] on div "Unanswered" at bounding box center [118, 130] width 72 height 14
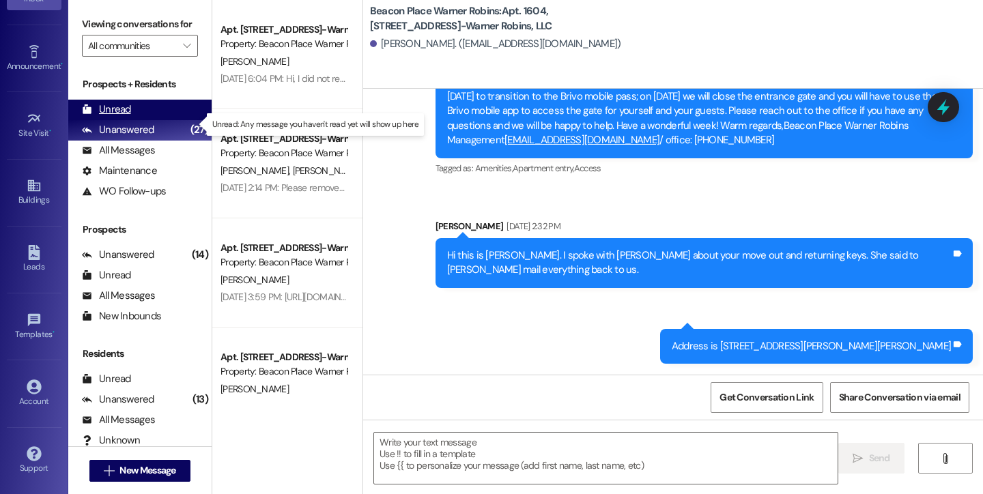
click at [124, 117] on div "Unread" at bounding box center [106, 109] width 49 height 14
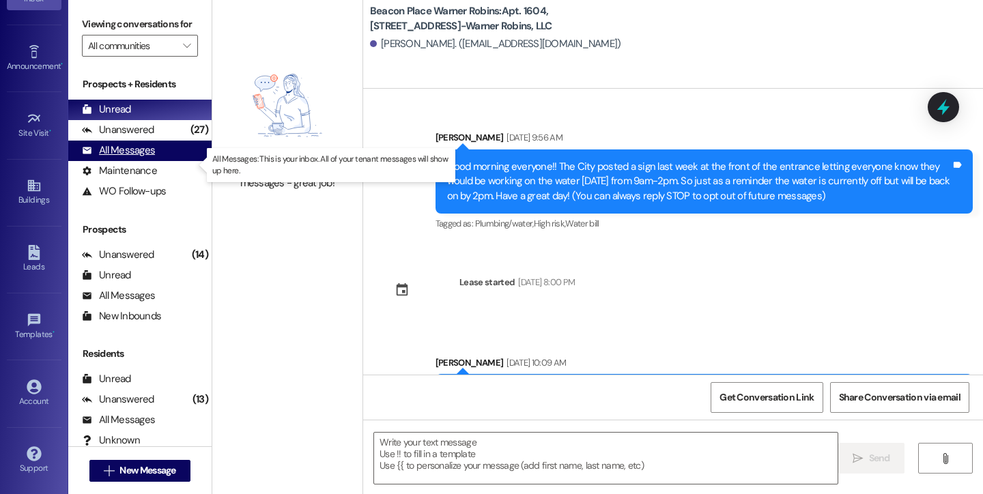
click at [116, 158] on div "All Messages" at bounding box center [118, 150] width 73 height 14
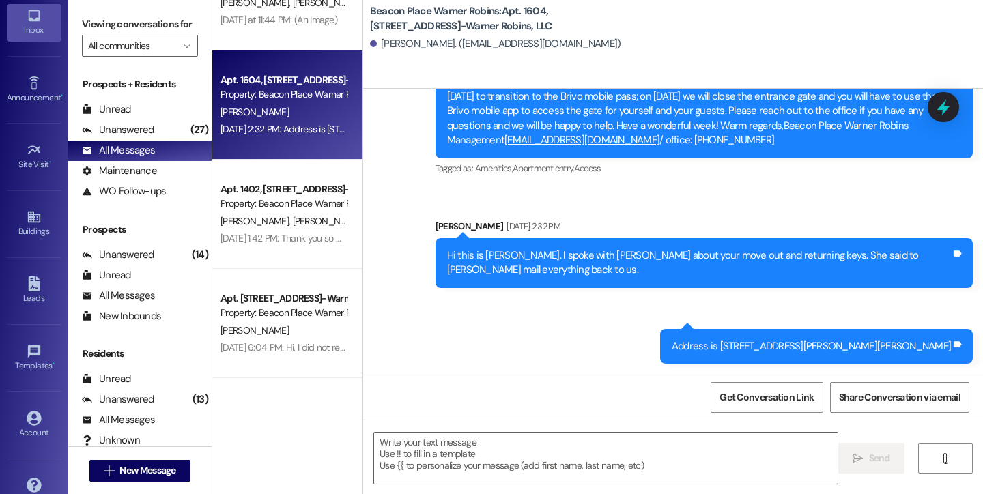
scroll to position [0, 0]
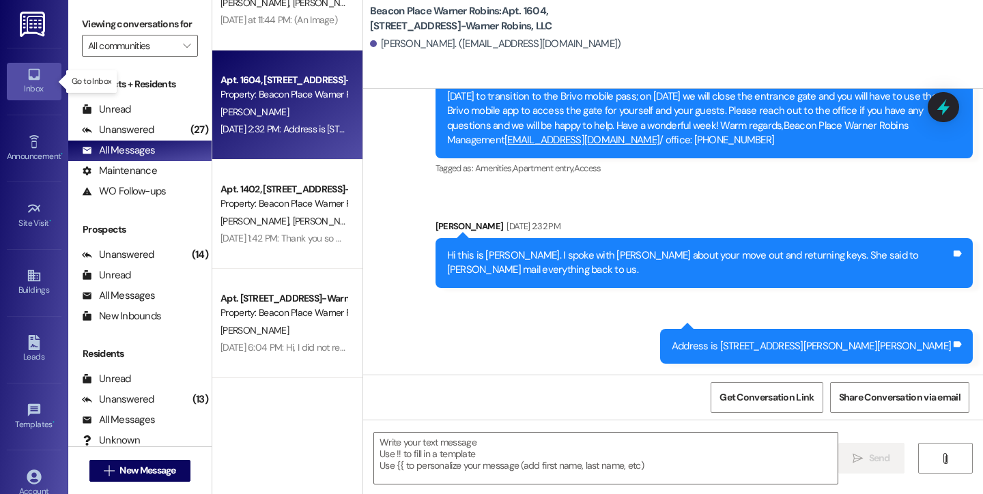
click at [32, 74] on icon at bounding box center [34, 74] width 15 height 15
click at [33, 76] on icon at bounding box center [34, 74] width 15 height 15
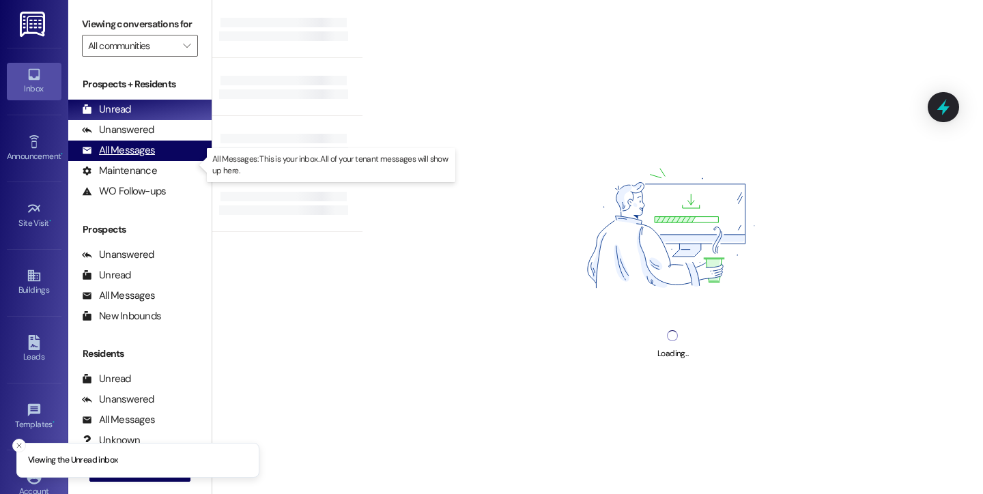
click at [136, 158] on div "All Messages" at bounding box center [118, 150] width 73 height 14
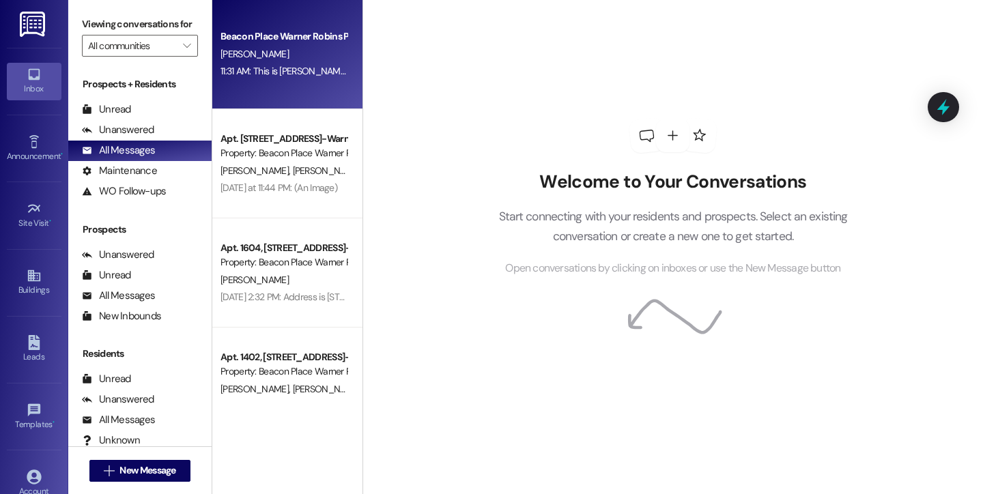
click at [313, 100] on div "Beacon Place Warner Robins Prospect R. Cannon 11:31 AM: This is Bailey from Bea…" at bounding box center [287, 54] width 150 height 109
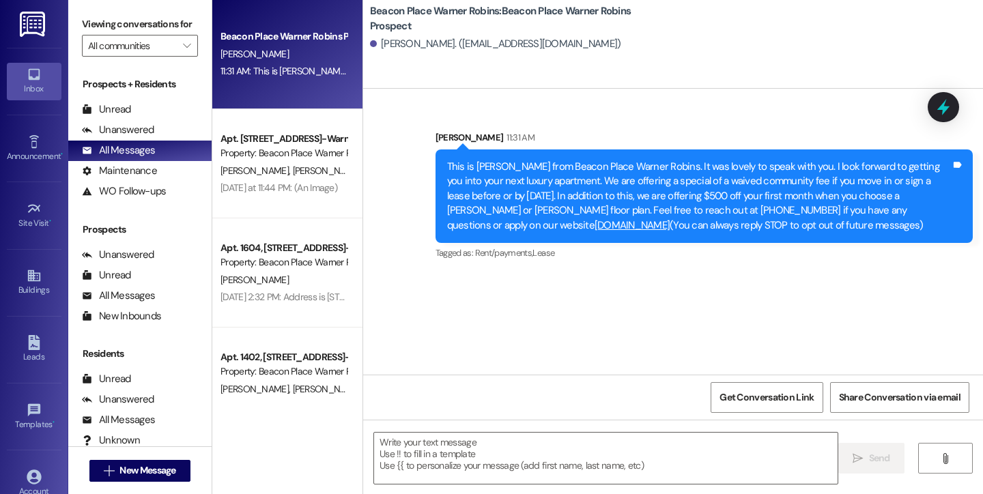
click at [719, 199] on div "This is Bailey from Beacon Place Warner Robins. It was lovely to speak with you…" at bounding box center [699, 196] width 504 height 73
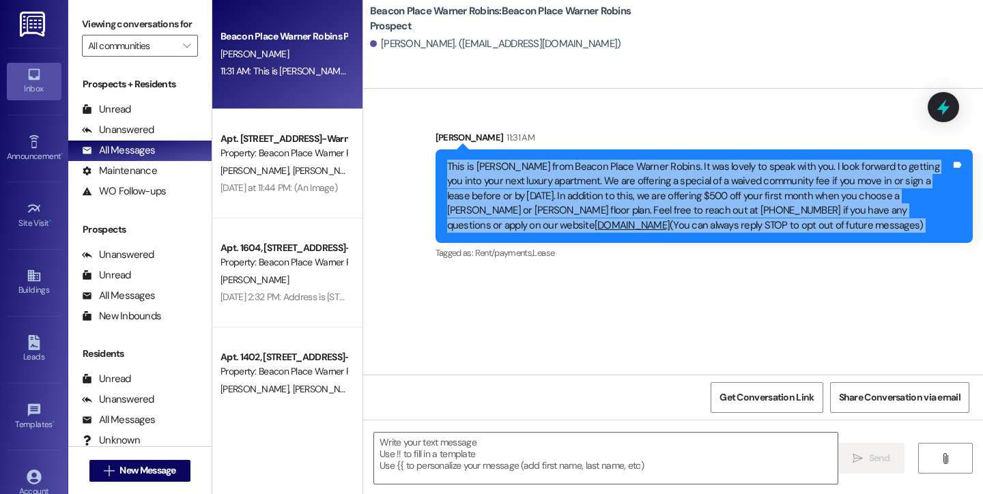
click at [719, 199] on div "This is Bailey from Beacon Place Warner Robins. It was lovely to speak with you…" at bounding box center [699, 196] width 504 height 73
copy div "This is Bailey from Beacon Place Warner Robins. It was lovely to speak with you…"
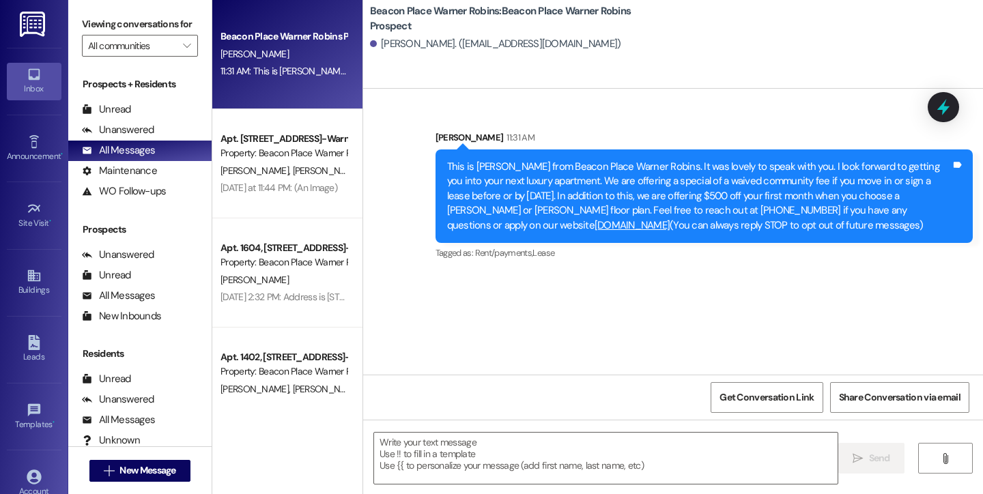
drag, startPoint x: 539, startPoint y: 128, endPoint x: 427, endPoint y: 61, distance: 130.1
click at [539, 128] on div "Sent via SMS Bailey Downs 11:31 AM This is Bailey from Beacon Place Warner Robi…" at bounding box center [704, 196] width 558 height 153
